Goal: Find specific page/section: Find specific page/section

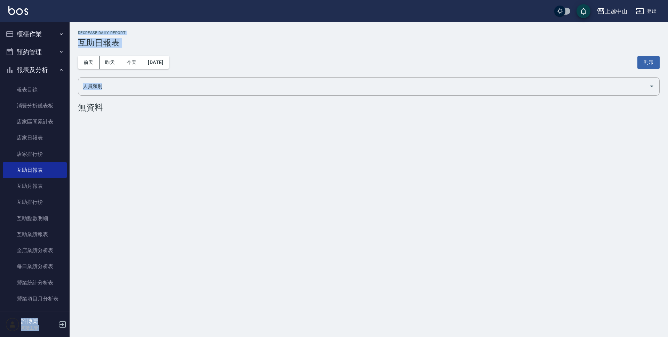
drag, startPoint x: 70, startPoint y: 98, endPoint x: 78, endPoint y: 177, distance: 80.1
click at [78, 177] on div "上越中山 登出 櫃檯作業 打帳單 帳單列表 掛單列表 座位開單 營業儀表板 現金收支登錄 高階收支登錄 材料自購登錄 每日結帳 排班表 現場電腦打卡 掃碼打卡…" at bounding box center [334, 168] width 668 height 337
click at [37, 34] on button "櫃檯作業" at bounding box center [35, 34] width 64 height 18
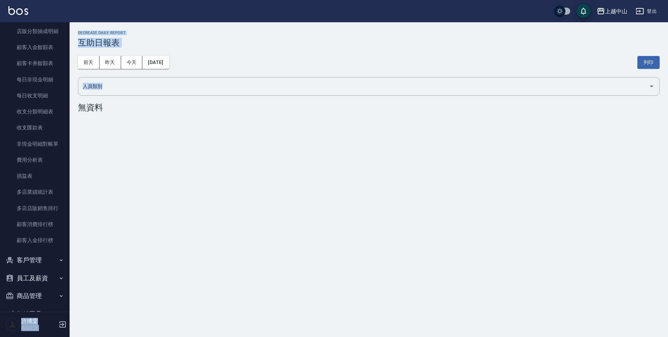
scroll to position [761, 0]
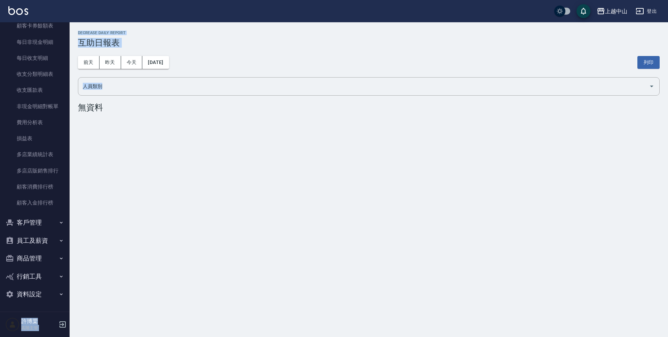
click at [41, 241] on button "員工及薪資" at bounding box center [35, 241] width 64 height 18
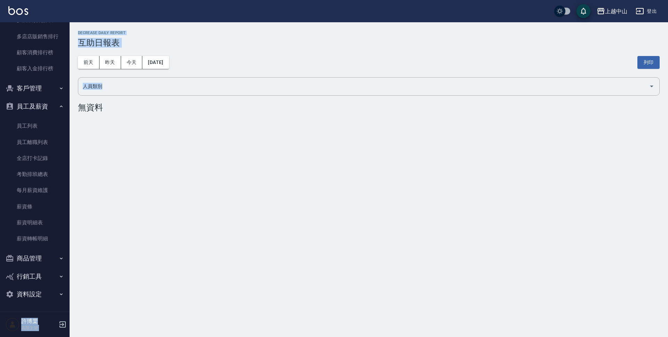
click at [40, 255] on button "商品管理" at bounding box center [35, 258] width 64 height 18
click at [33, 291] on link "商品列表" at bounding box center [35, 294] width 64 height 16
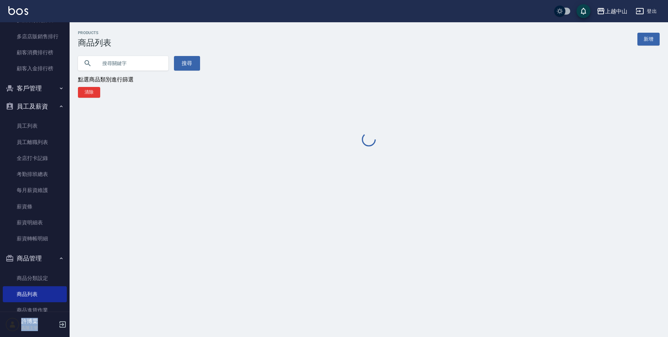
click at [134, 65] on input "text" at bounding box center [129, 63] width 65 height 19
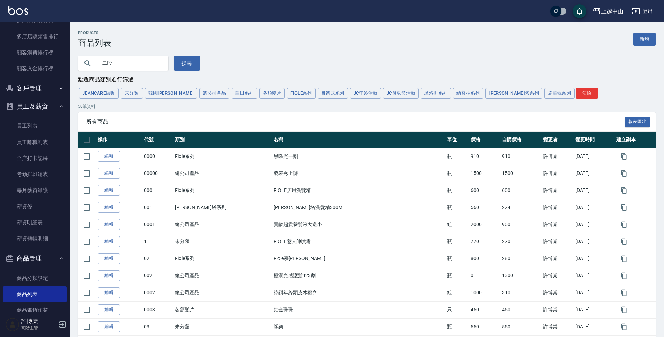
type input "二段"
